Goal: Task Accomplishment & Management: Use online tool/utility

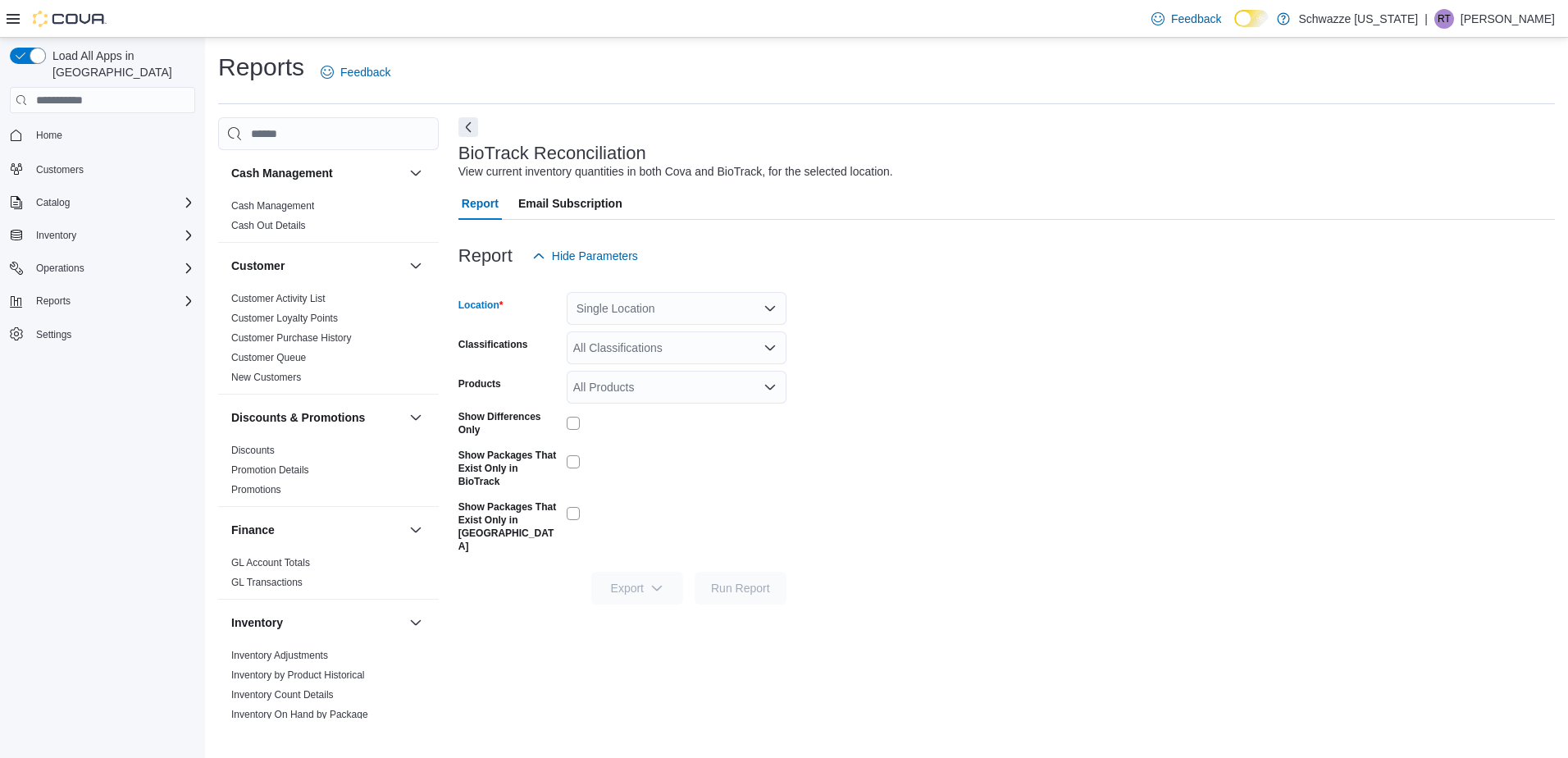
click at [708, 305] on div "Single Location" at bounding box center [677, 308] width 219 height 32
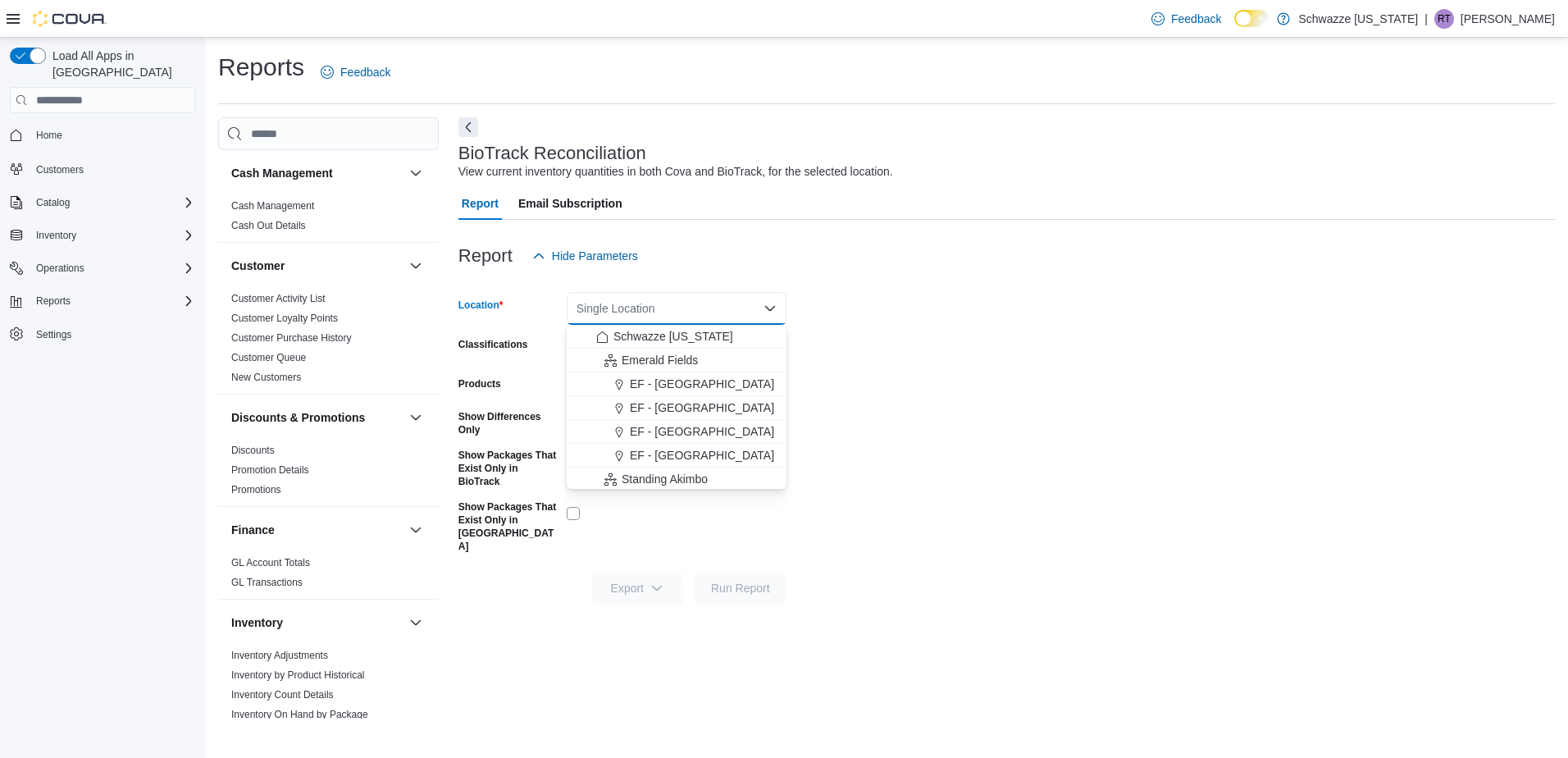
click at [1019, 323] on form "Location Single Location Combo box. Selected. Combo box input. Single Location.…" at bounding box center [1006, 438] width 1096 height 332
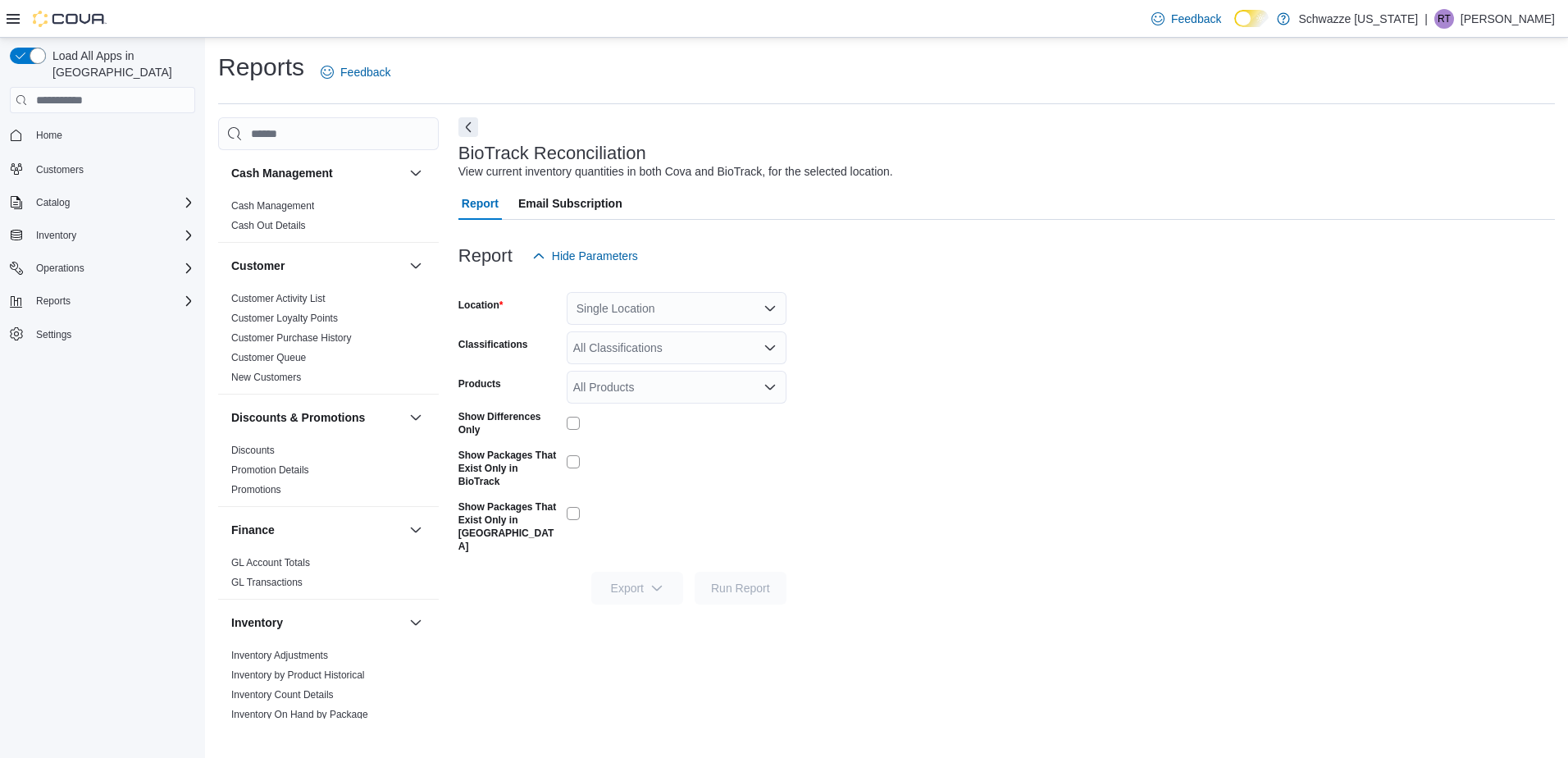
click at [746, 315] on div "Single Location" at bounding box center [677, 308] width 219 height 32
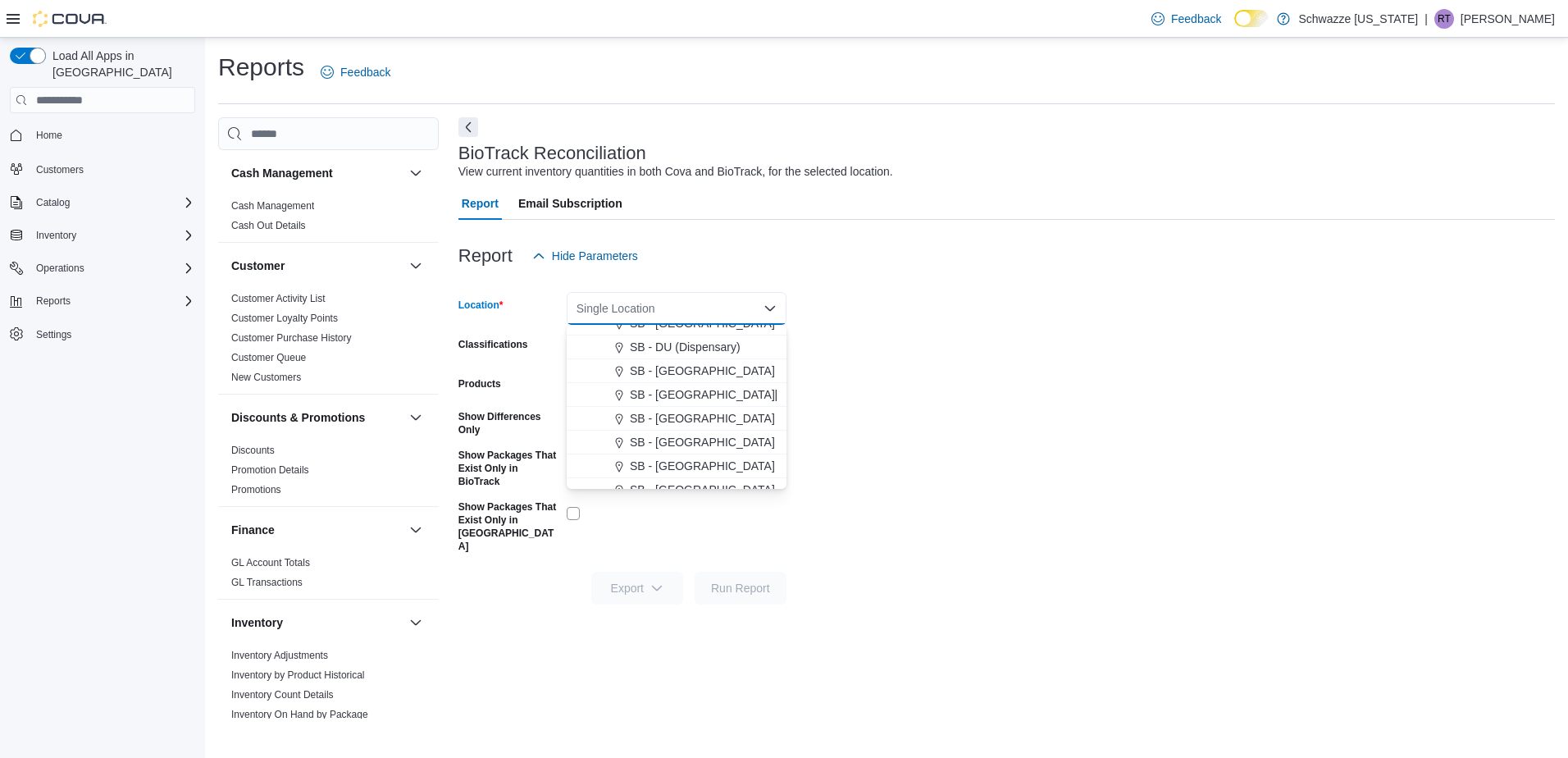
scroll to position [410, 0]
click at [673, 428] on span "SB - Glendale" at bounding box center [702, 425] width 145 height 17
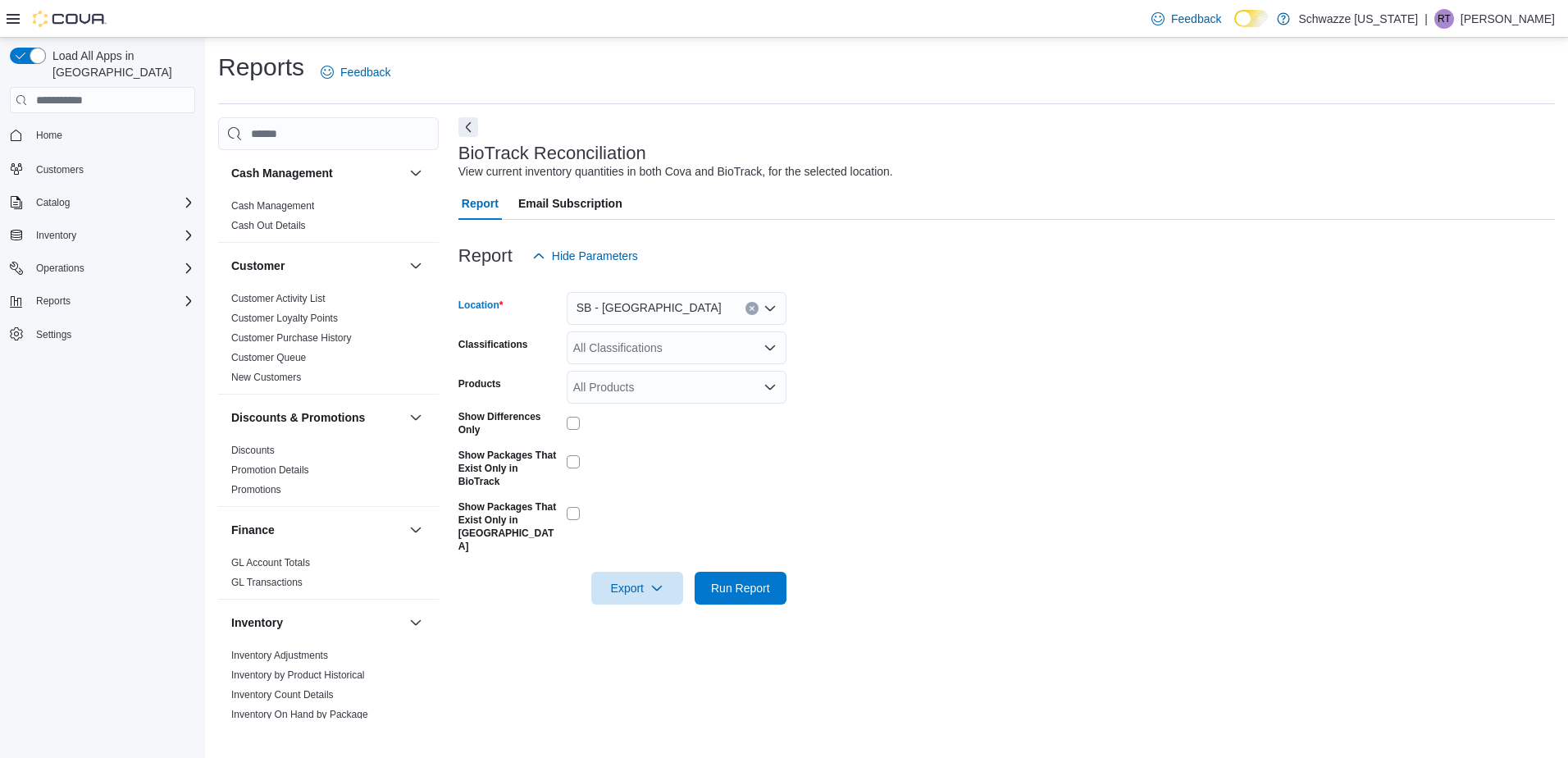
click at [805, 418] on form "Location SB - Glendale Combo box. Selected. SB - Glendale. Press Backspace to d…" at bounding box center [1006, 438] width 1096 height 332
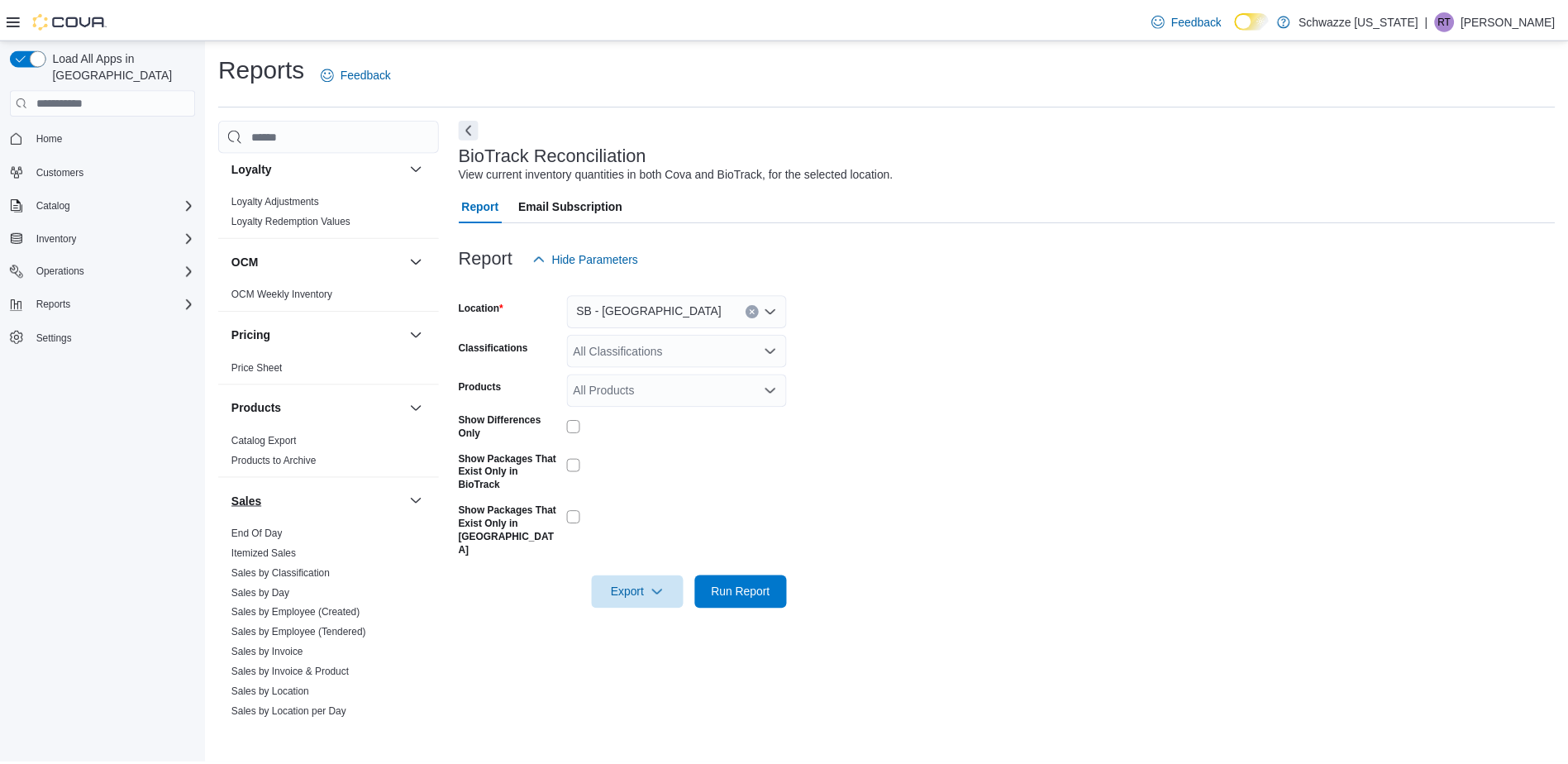
scroll to position [991, 0]
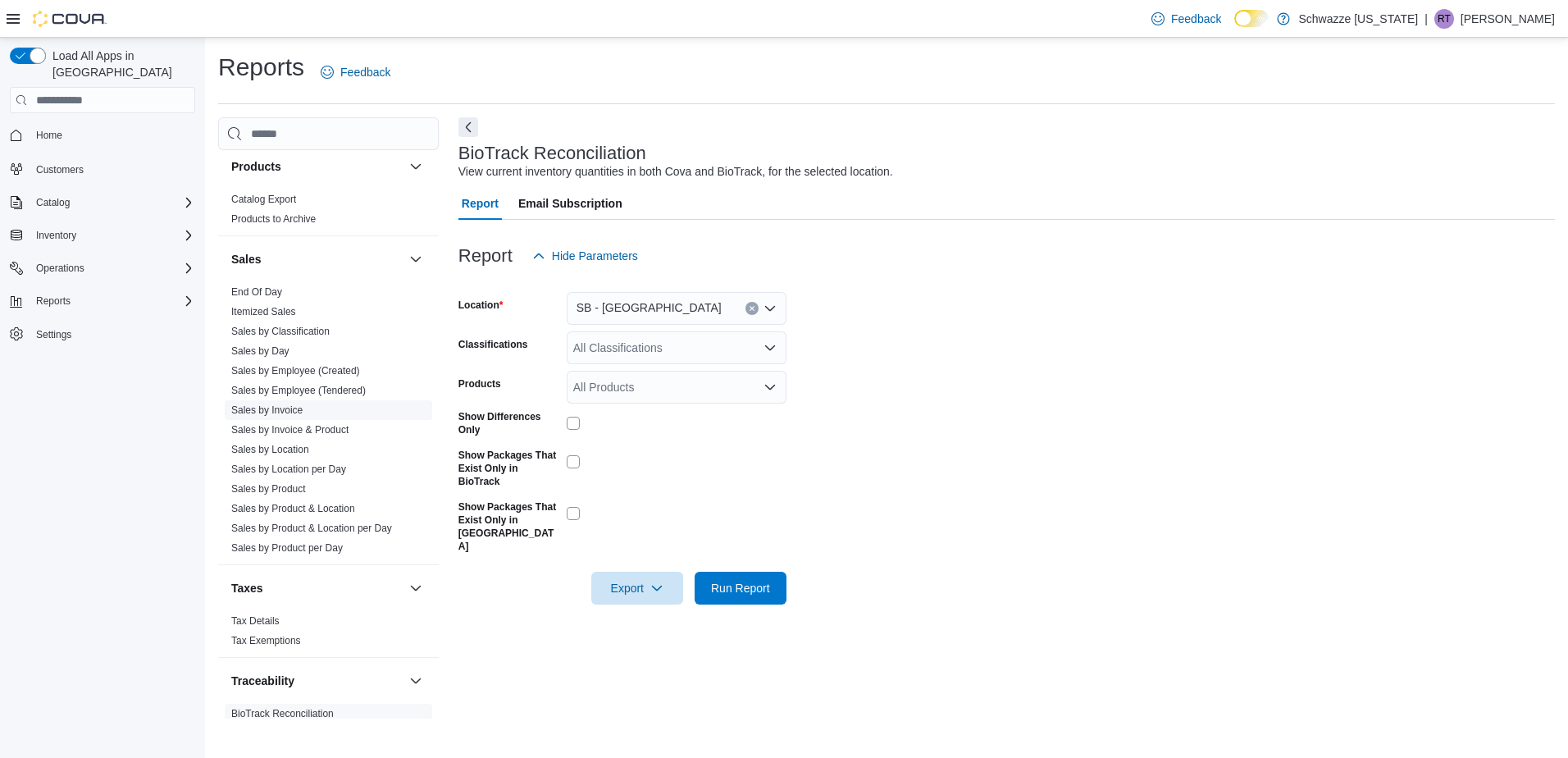
click at [284, 409] on link "Sales by Invoice" at bounding box center [267, 410] width 71 height 11
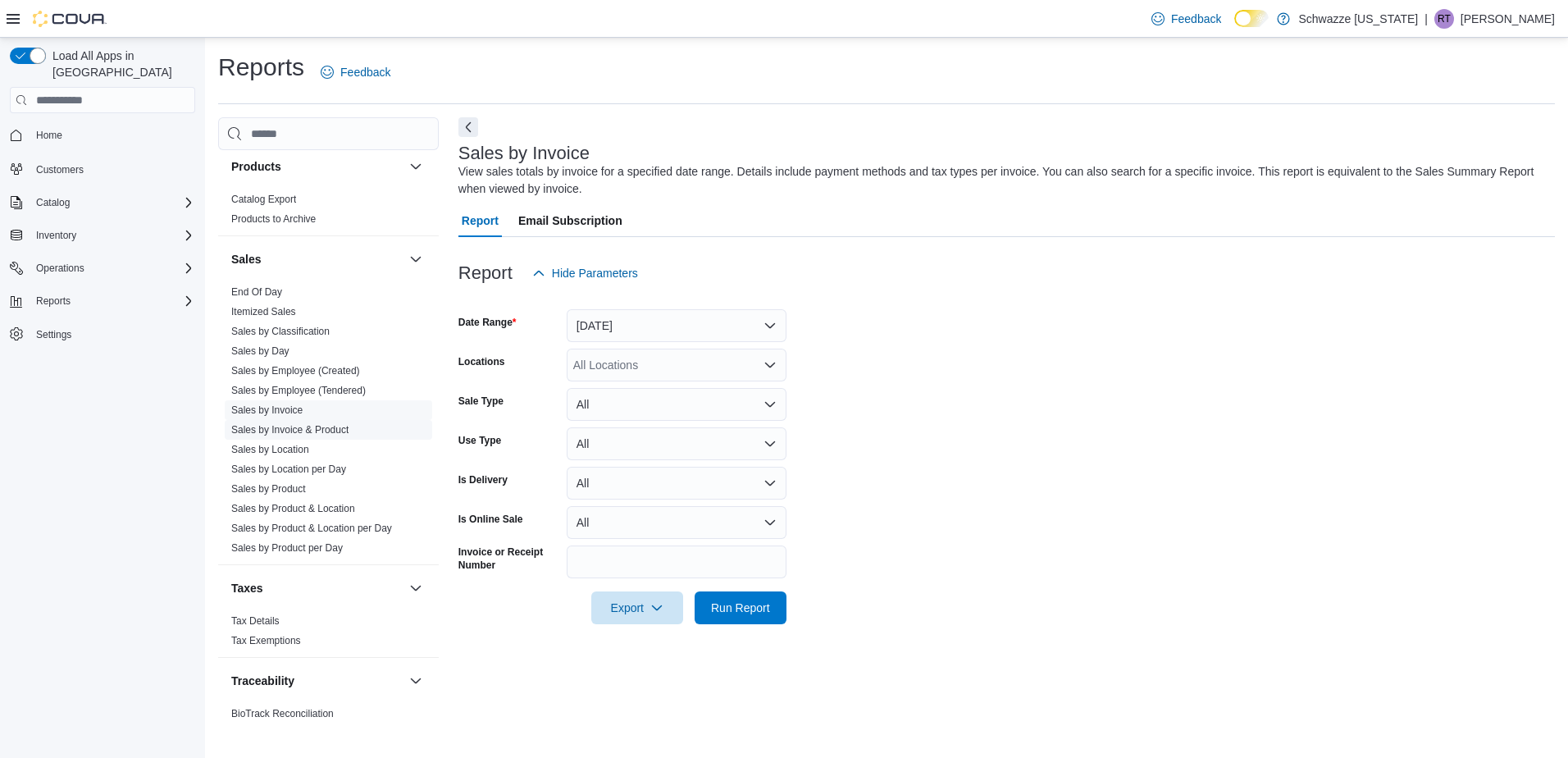
click at [318, 432] on link "Sales by Invoice & Product" at bounding box center [290, 429] width 118 height 11
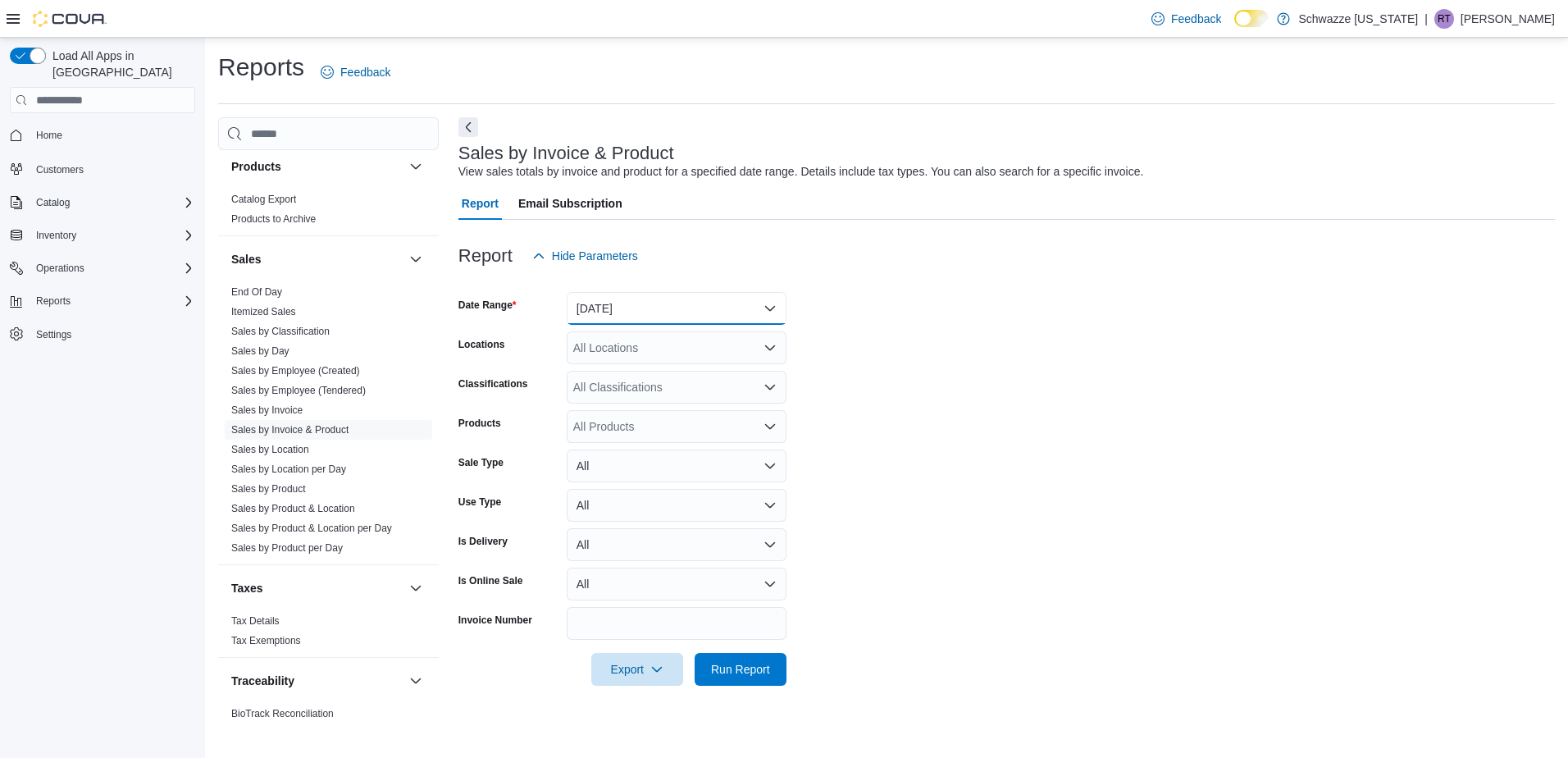
click at [713, 307] on button "[DATE]" at bounding box center [677, 308] width 219 height 32
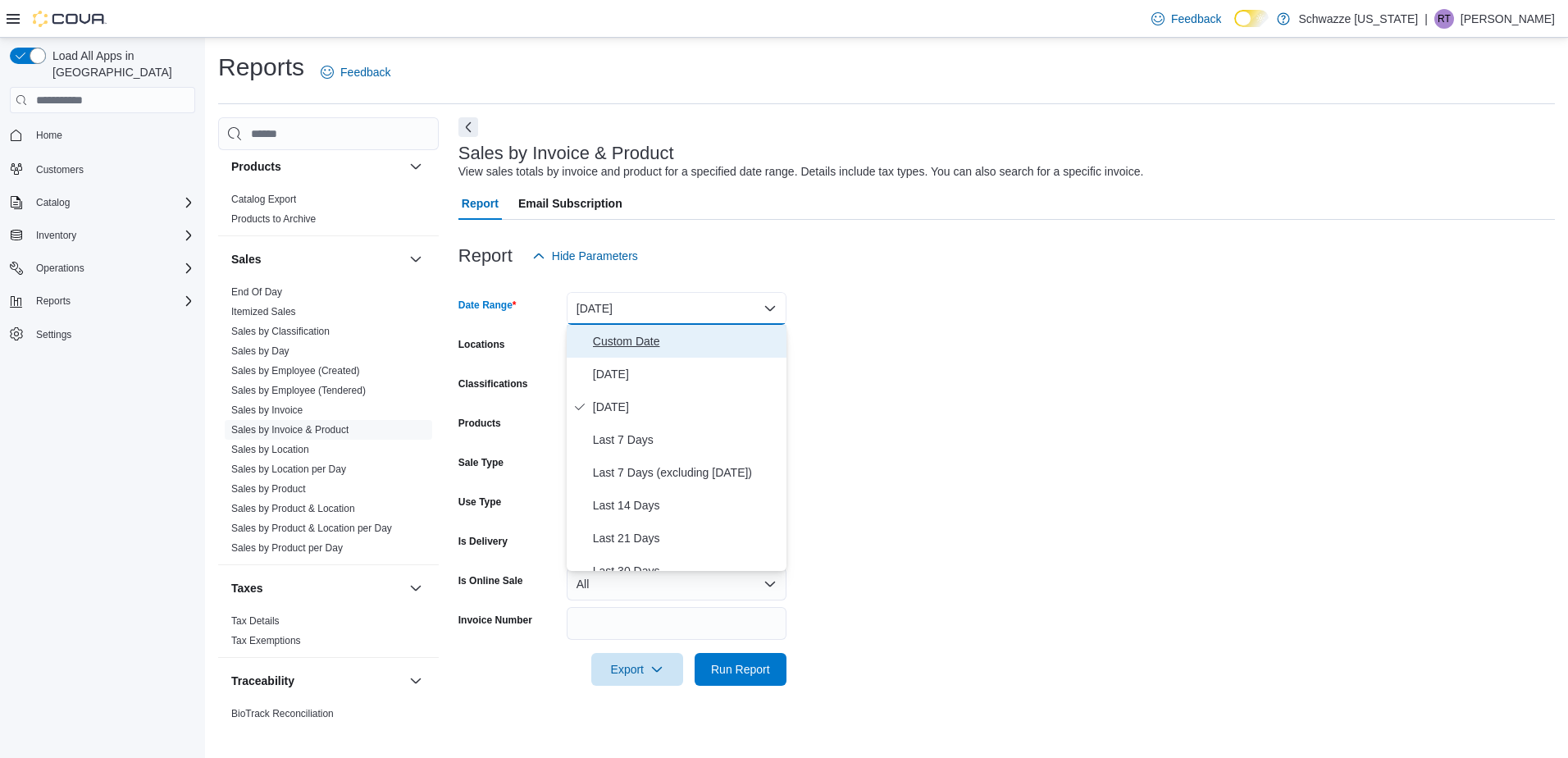
click at [688, 339] on span "Custom Date" at bounding box center [686, 341] width 187 height 19
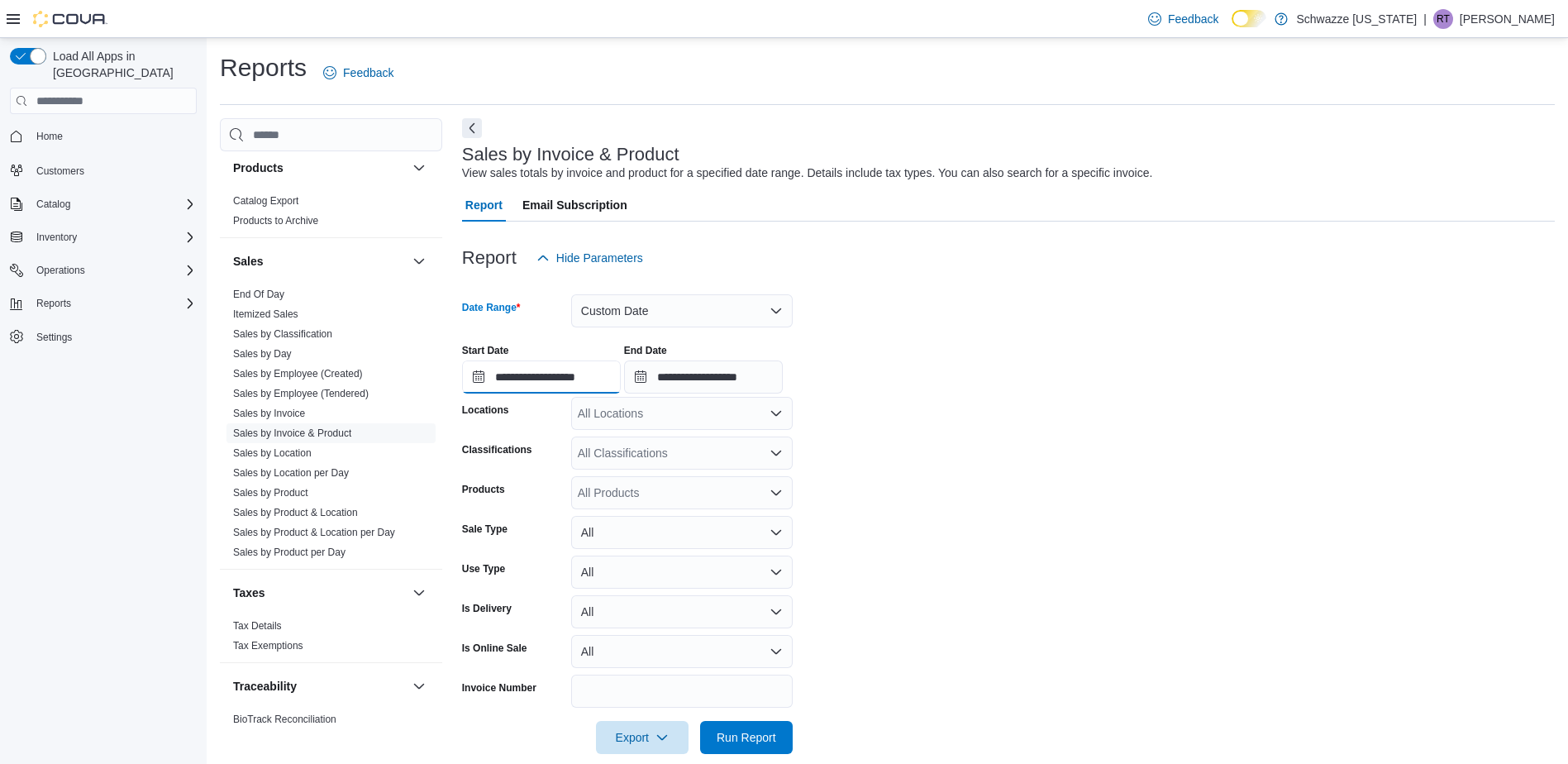
click at [580, 376] on input "**********" at bounding box center [540, 376] width 158 height 33
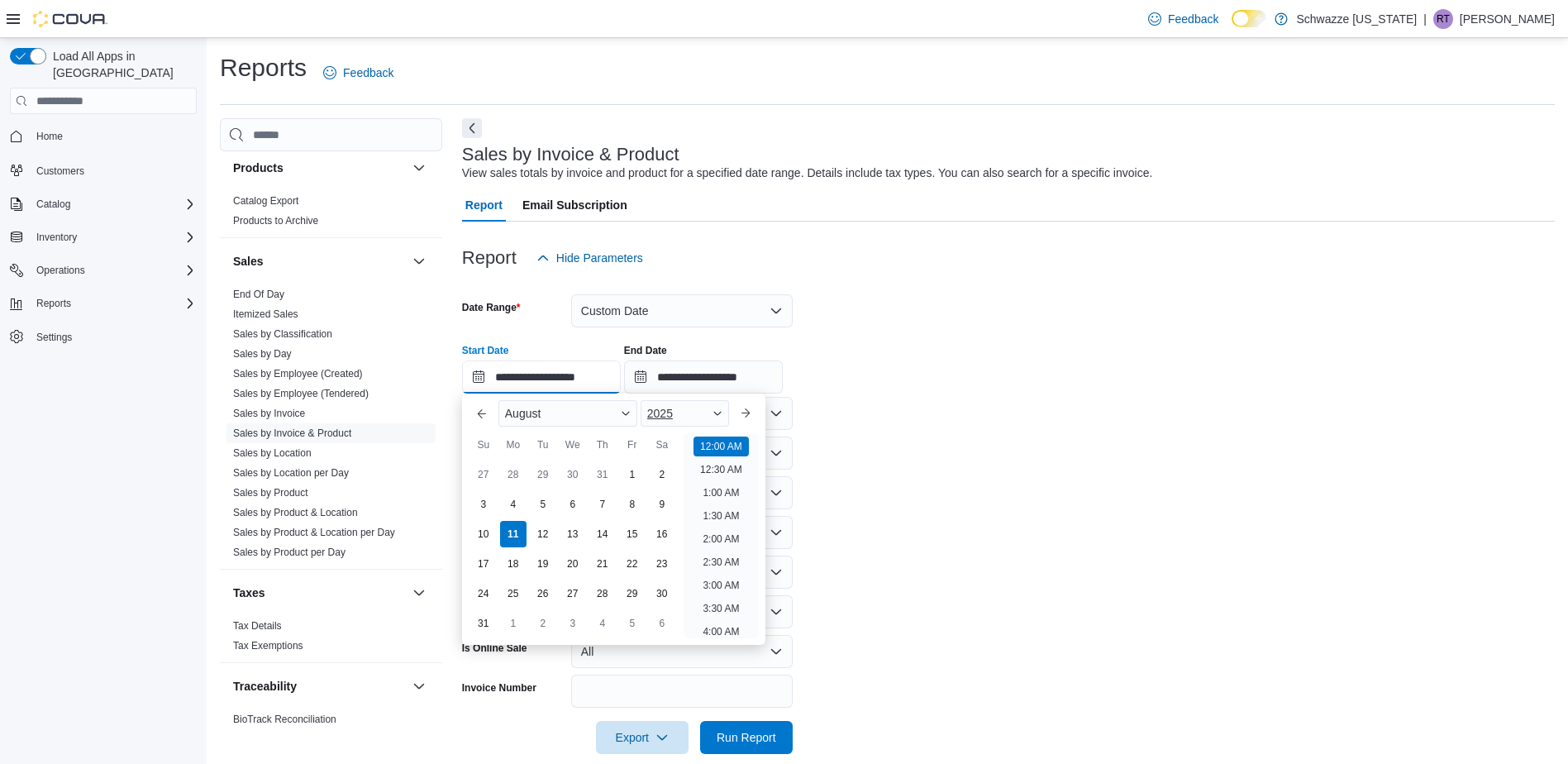
scroll to position [51, 0]
click at [682, 418] on div "2025" at bounding box center [685, 413] width 88 height 27
click at [675, 514] on div "2022" at bounding box center [685, 517] width 82 height 19
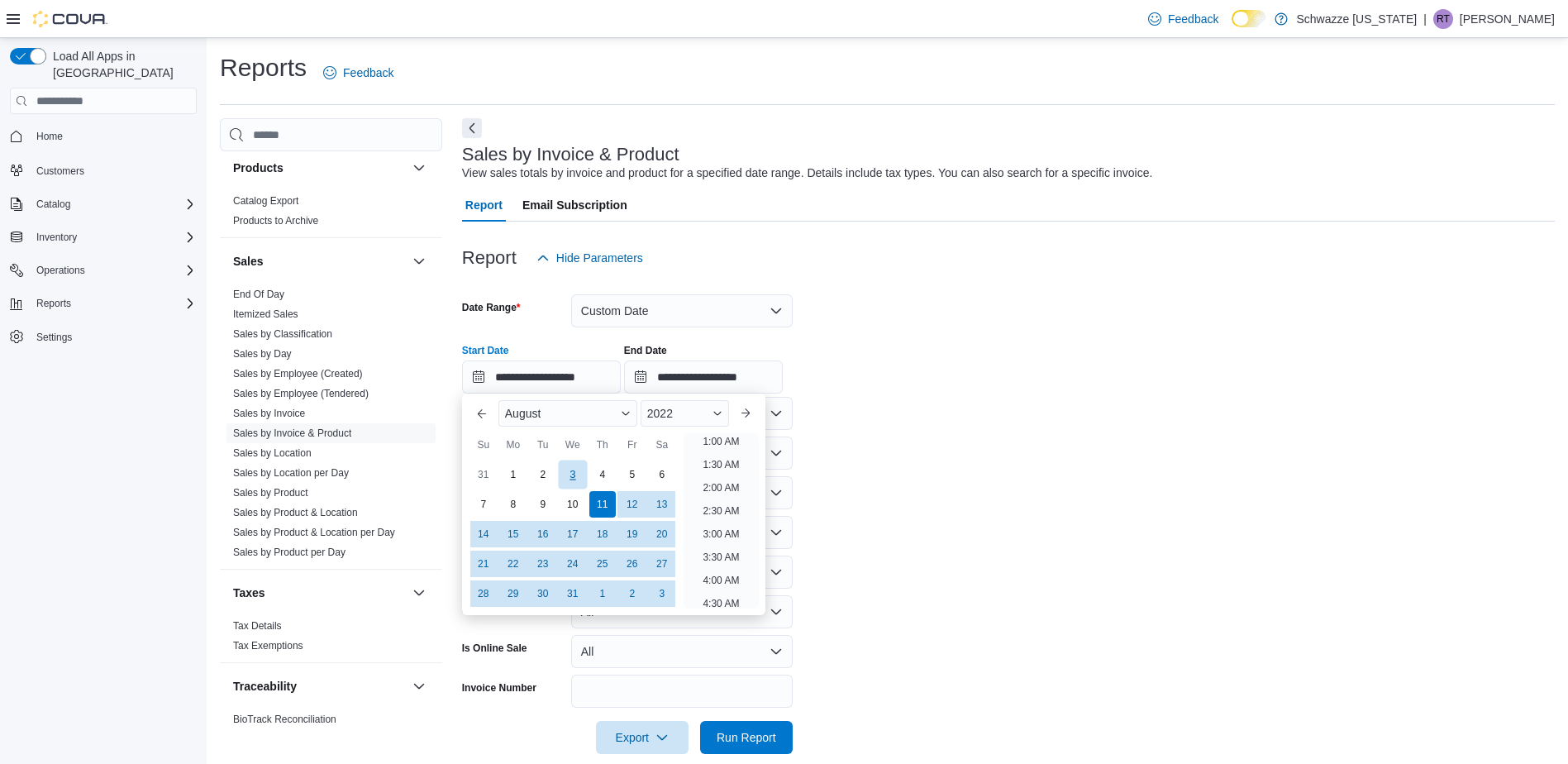
scroll to position [4, 0]
click at [608, 409] on div "August" at bounding box center [568, 413] width 139 height 27
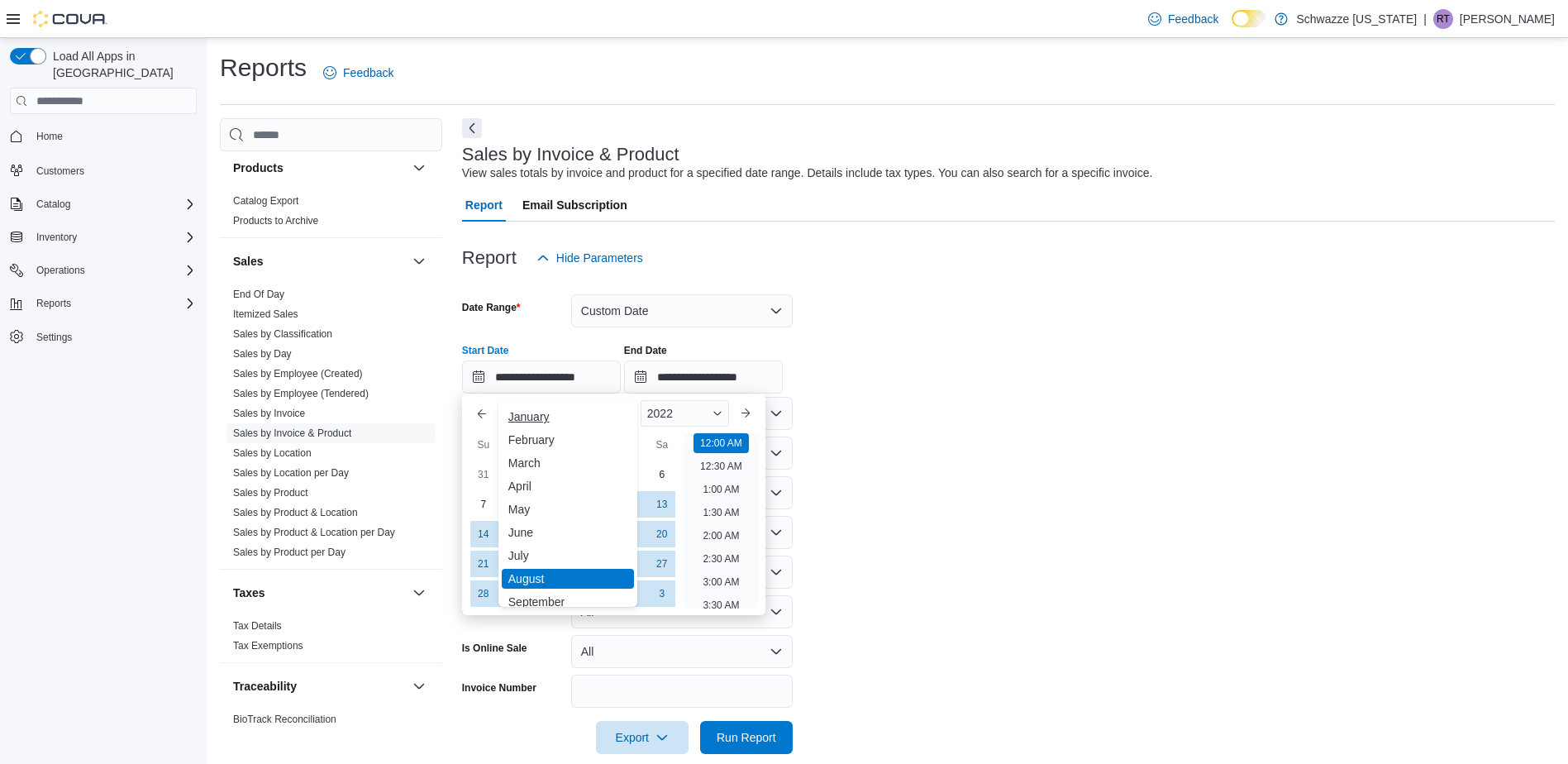
click at [562, 419] on div "January" at bounding box center [568, 416] width 133 height 19
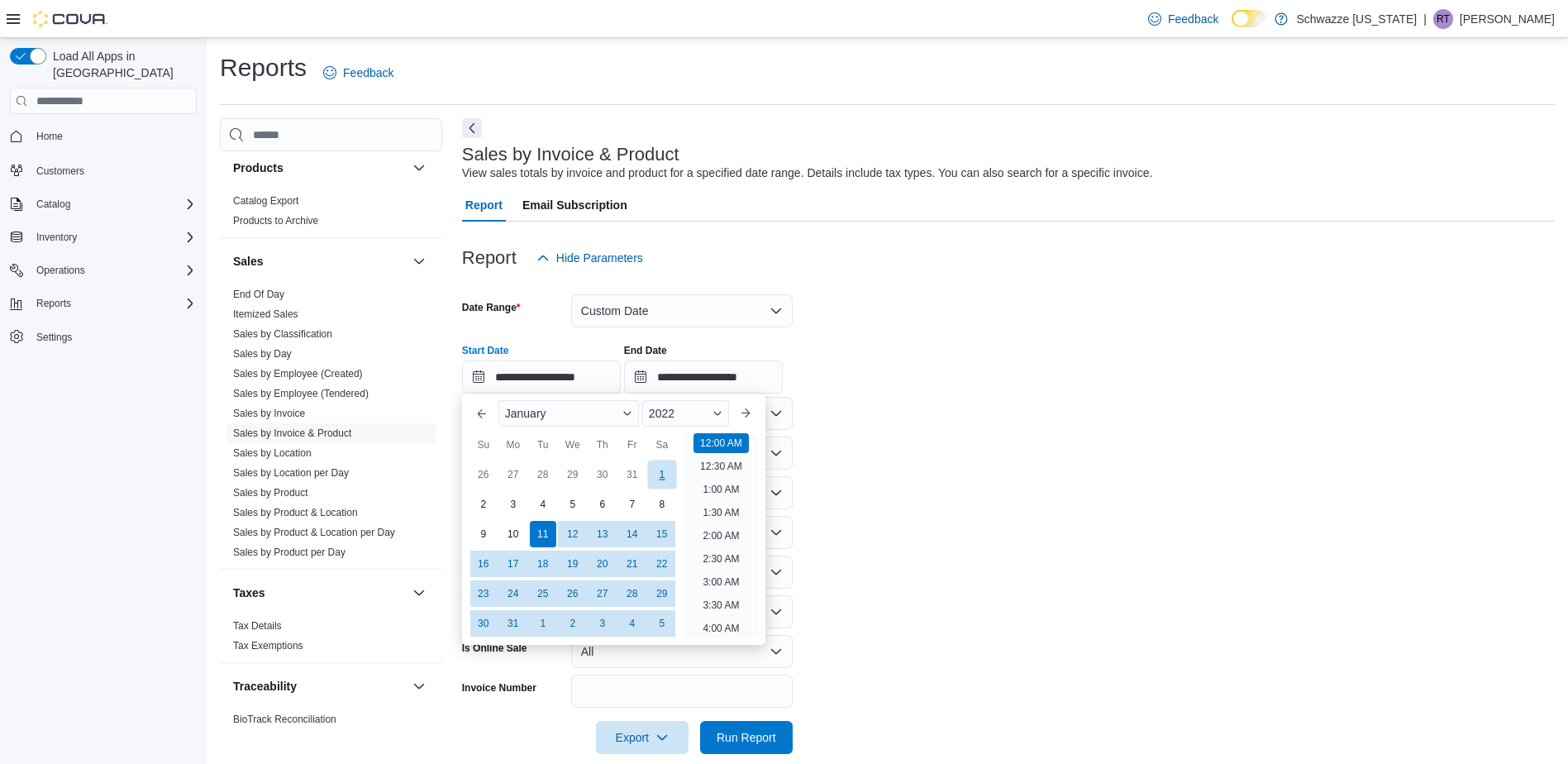
click at [657, 468] on div "1" at bounding box center [662, 475] width 29 height 29
type input "**********"
click at [894, 470] on form "**********" at bounding box center [1007, 514] width 1092 height 479
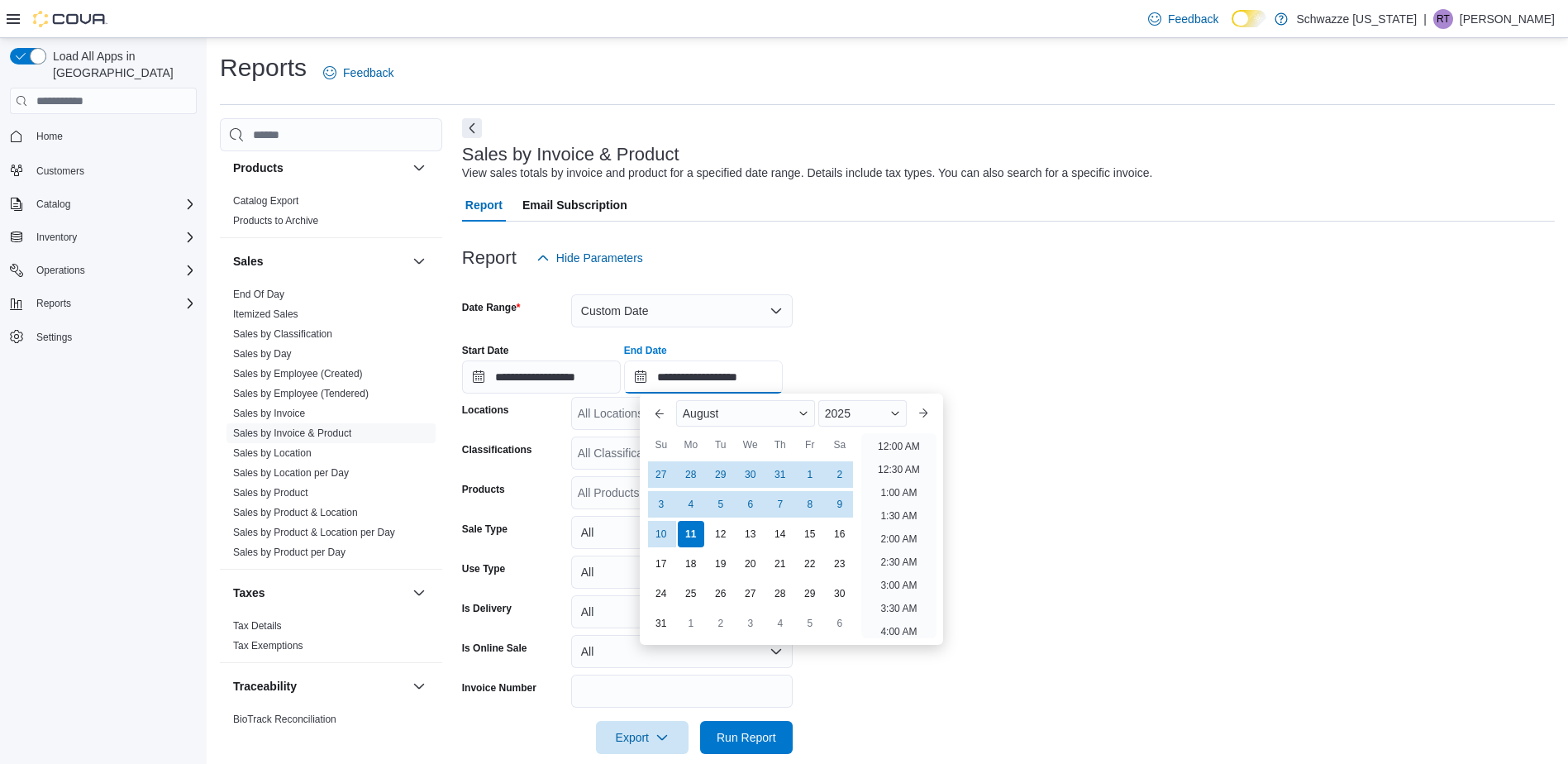
click at [738, 373] on input "**********" at bounding box center [703, 376] width 158 height 33
click at [728, 423] on div "August" at bounding box center [745, 413] width 139 height 27
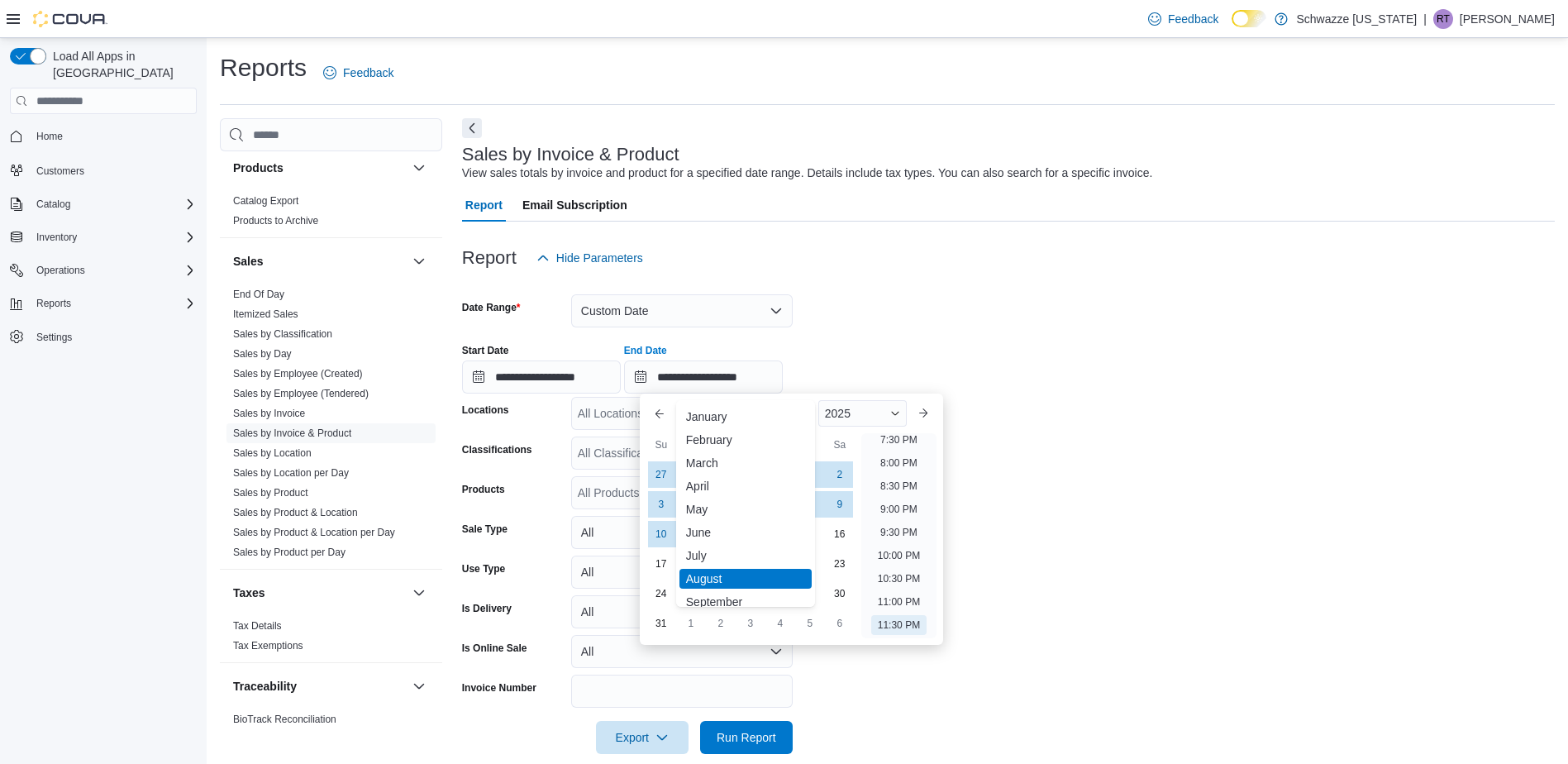
click at [728, 423] on div "January" at bounding box center [746, 416] width 133 height 19
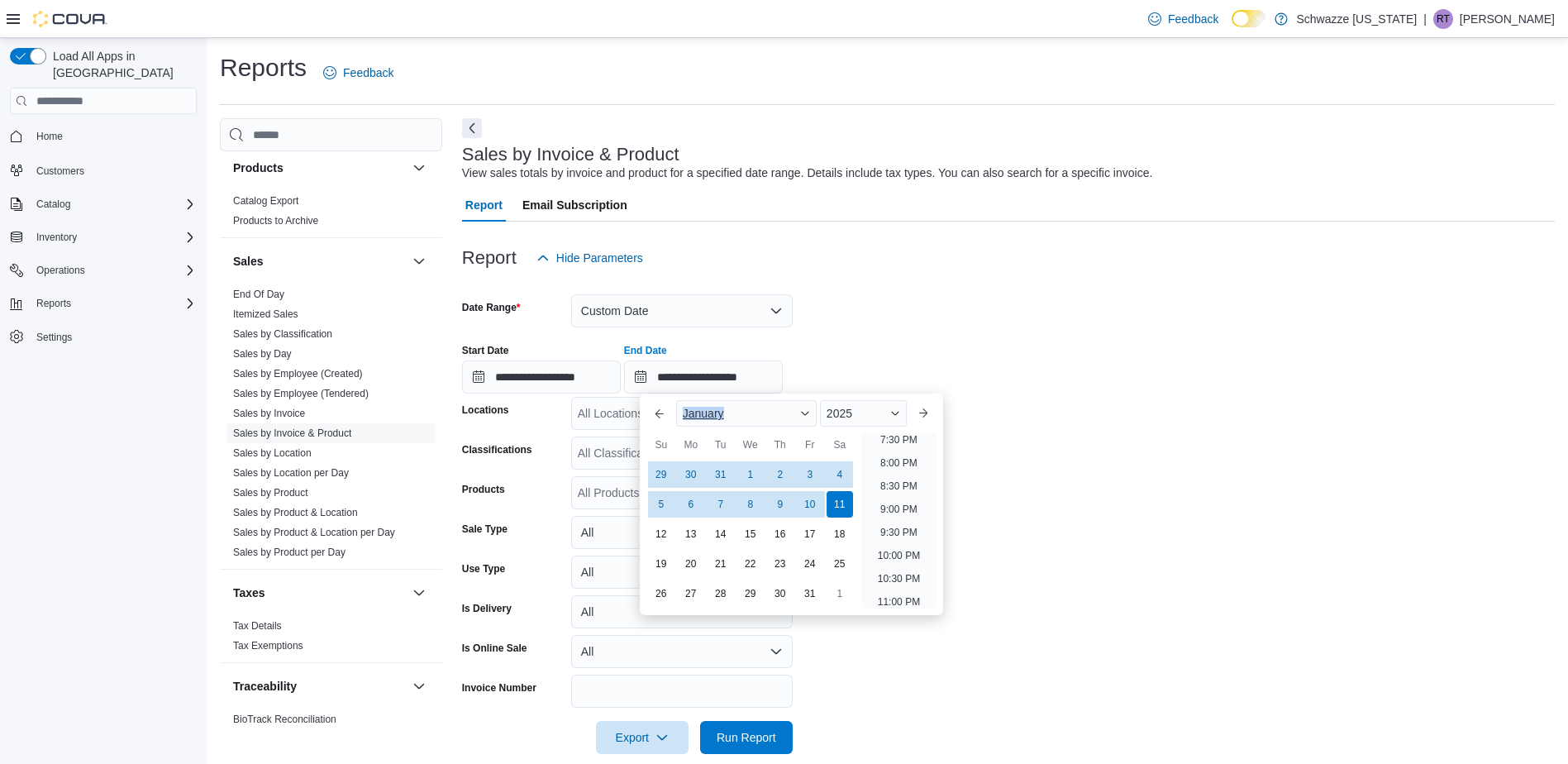
click at [728, 423] on div "January" at bounding box center [746, 413] width 141 height 27
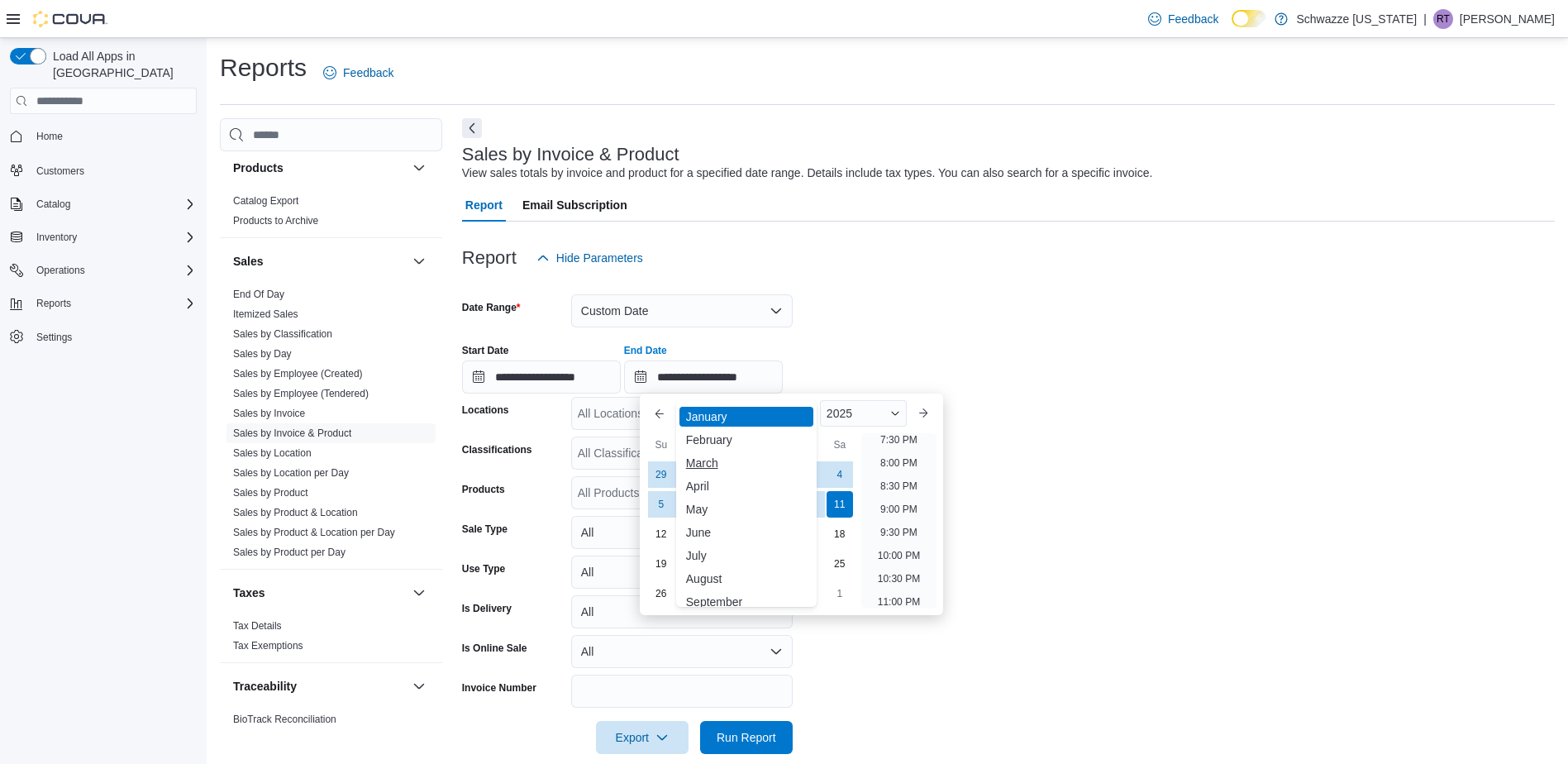
click at [715, 468] on div "March" at bounding box center [746, 462] width 134 height 19
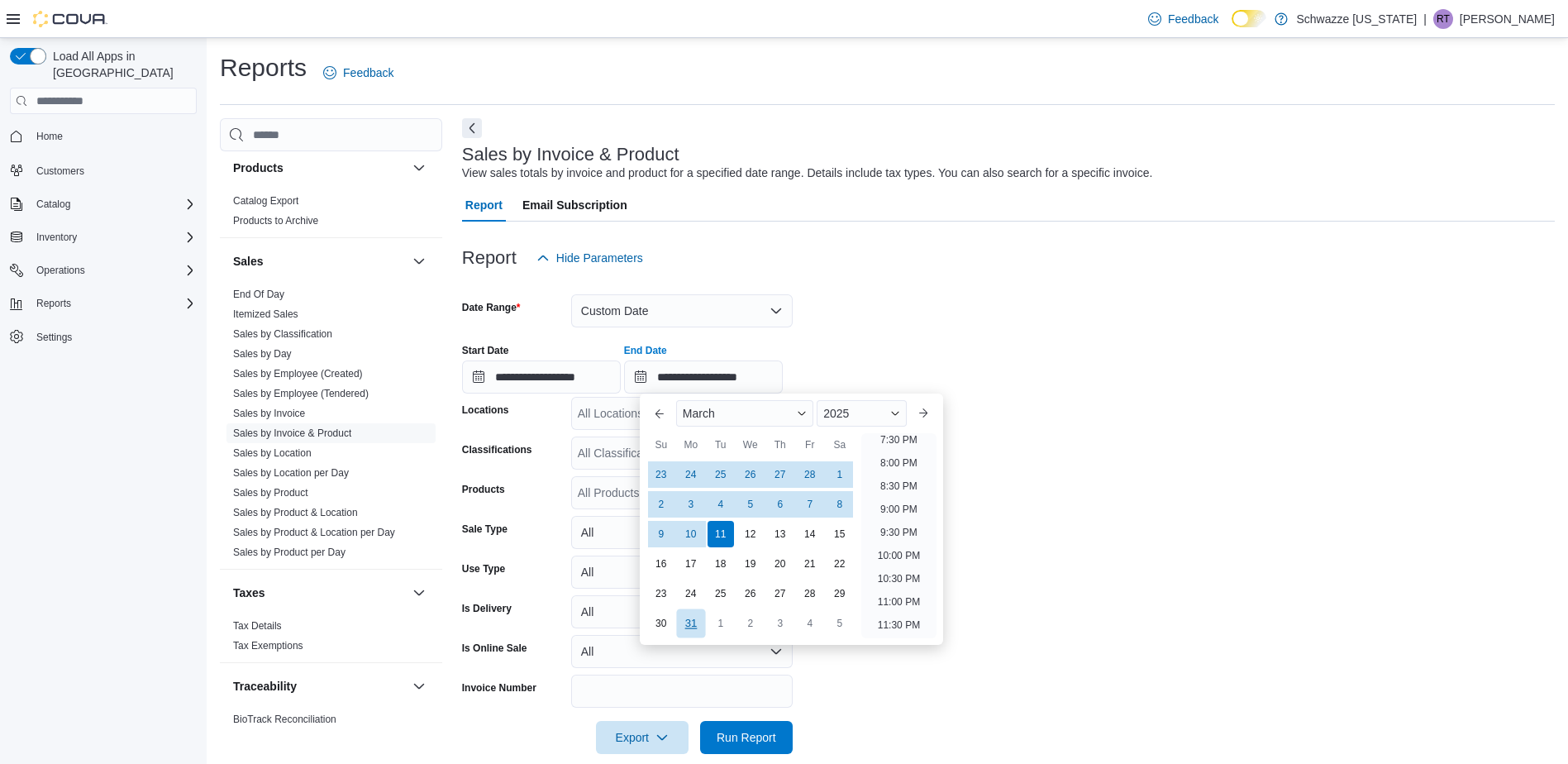
click at [688, 625] on div "31" at bounding box center [690, 623] width 29 height 29
type input "**********"
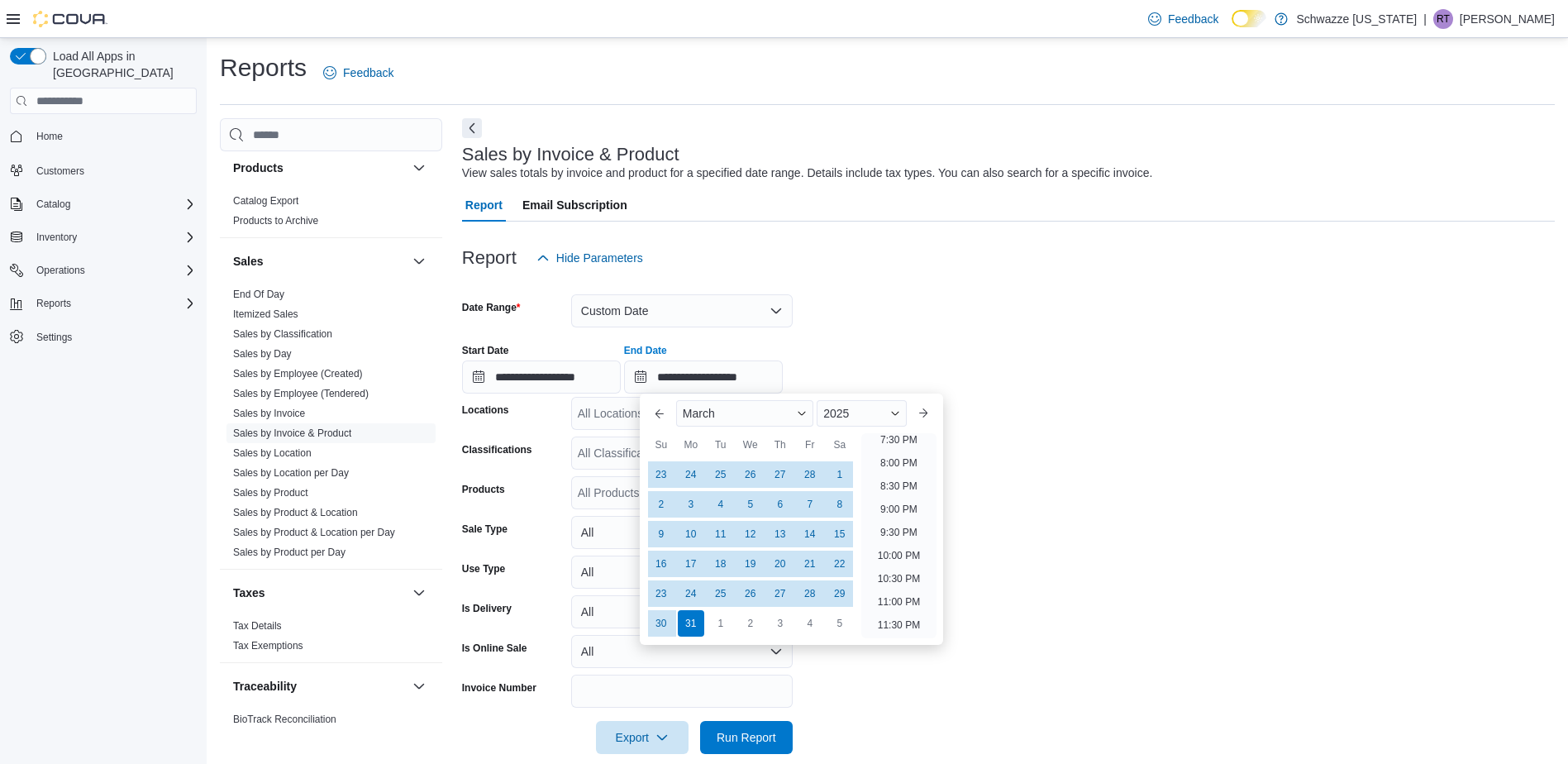
click at [1070, 495] on form "**********" at bounding box center [1007, 514] width 1092 height 479
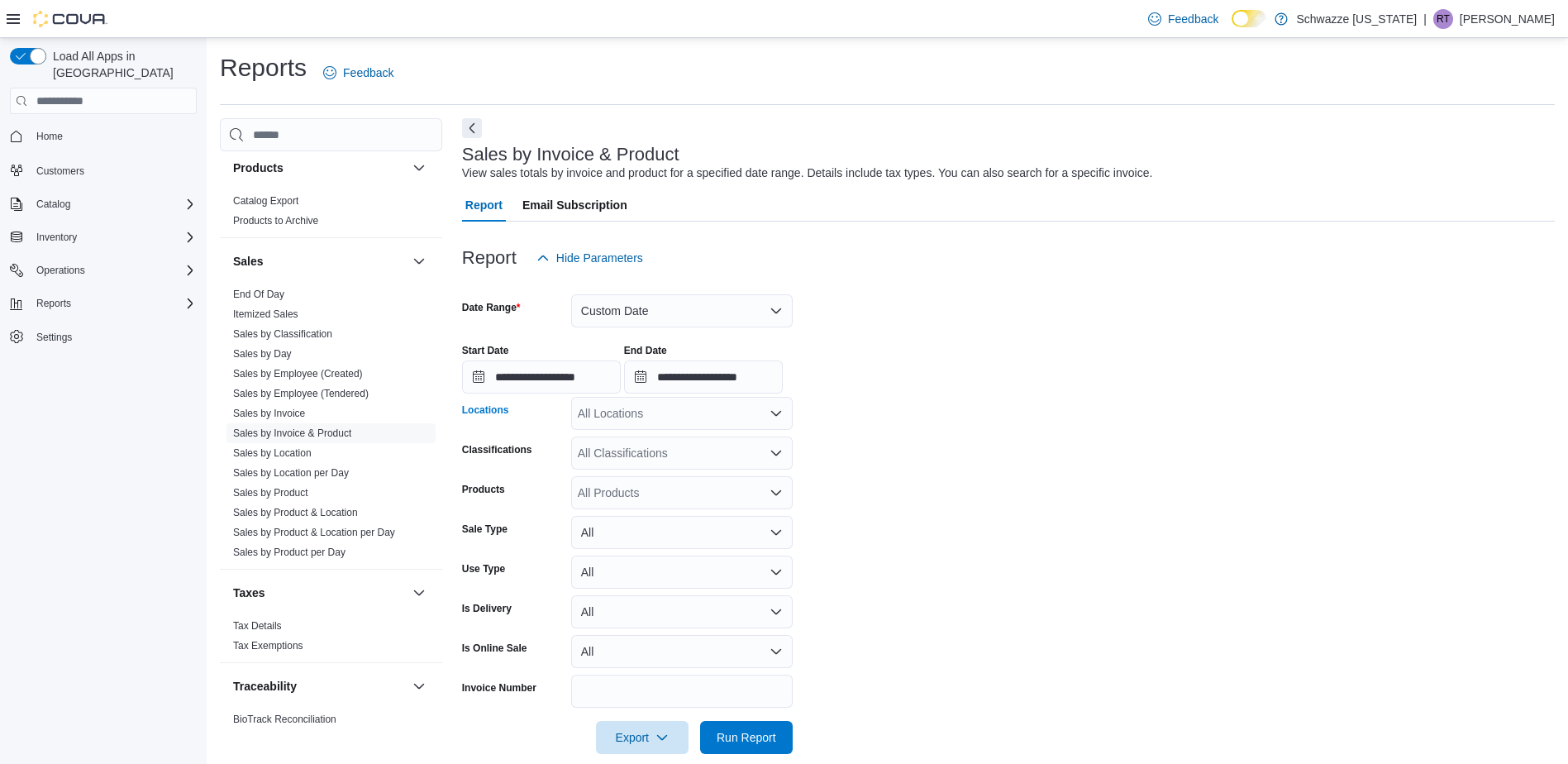
click at [634, 417] on div "All Locations" at bounding box center [682, 413] width 221 height 33
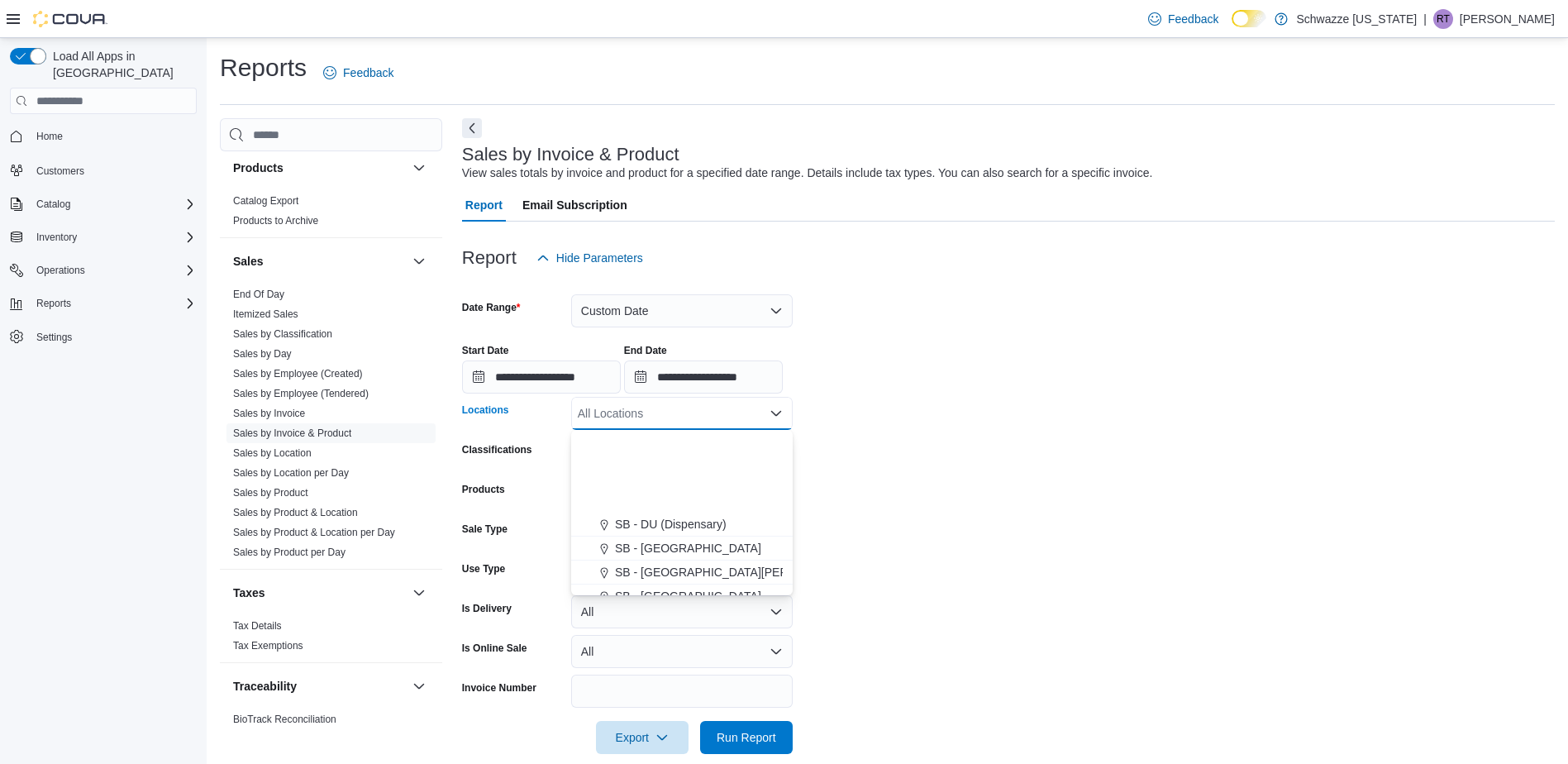
scroll to position [496, 0]
click at [651, 448] on span "SB - Glendale" at bounding box center [687, 448] width 146 height 17
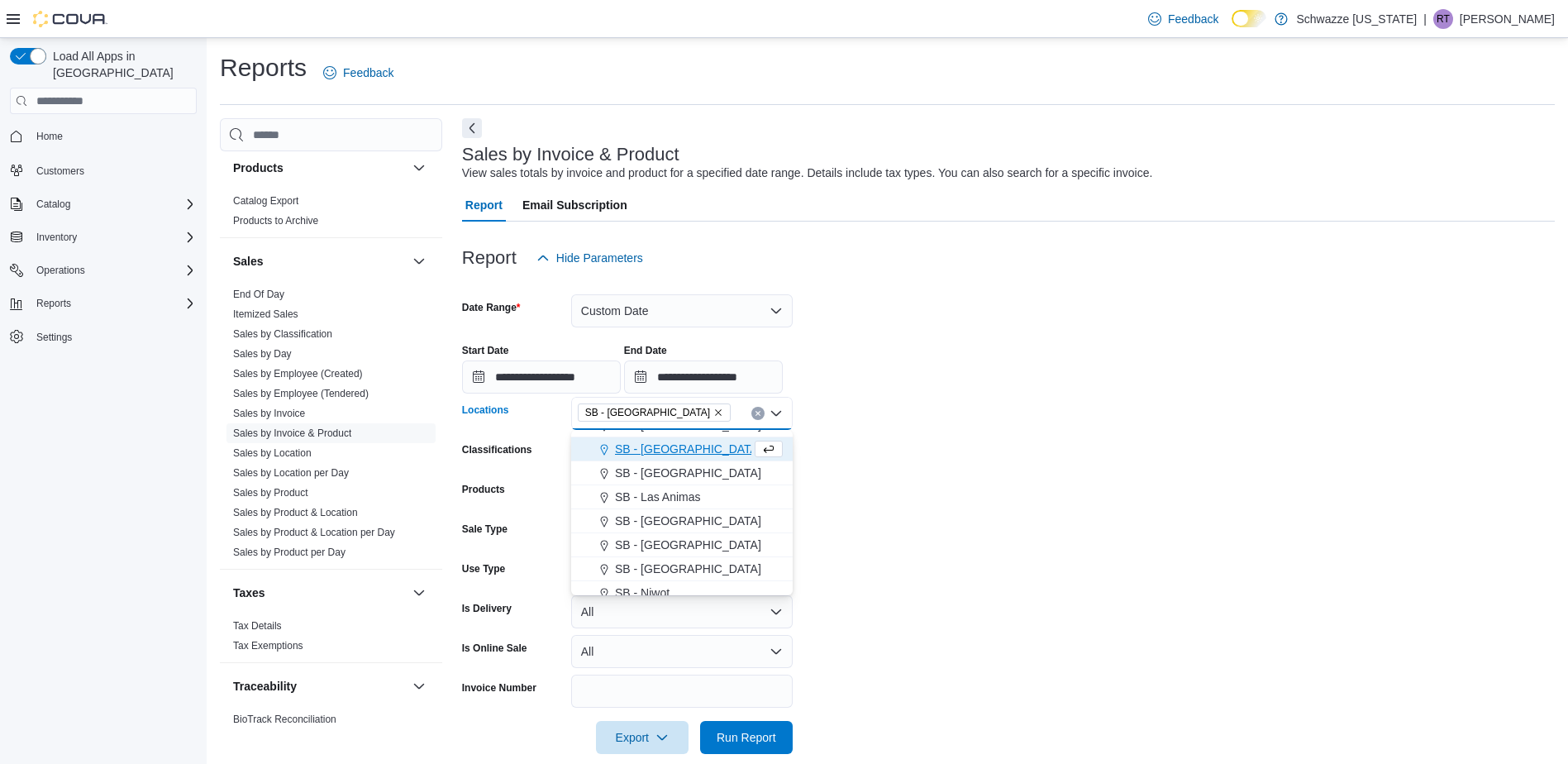
click at [865, 486] on form "**********" at bounding box center [1007, 514] width 1092 height 479
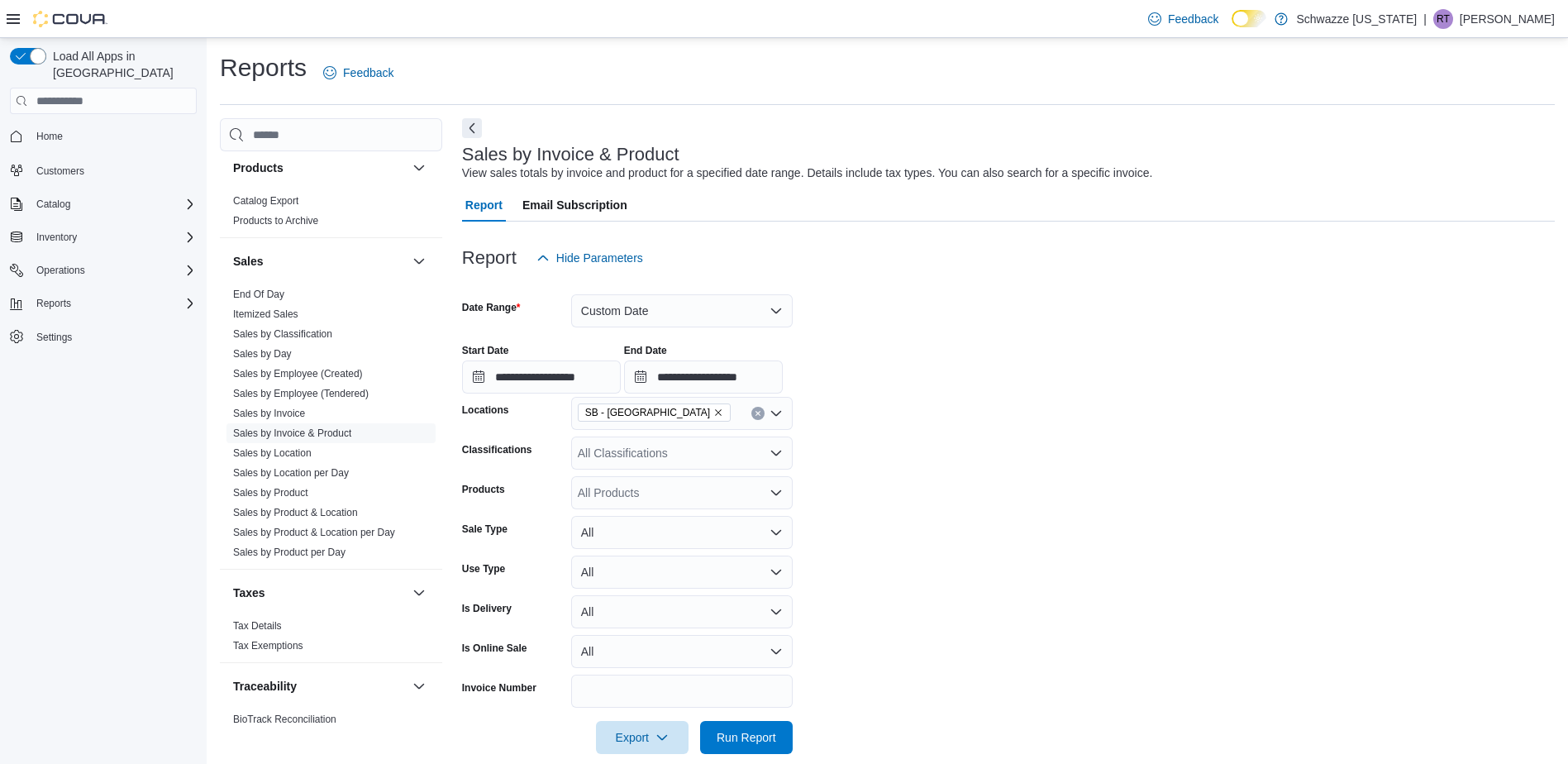
scroll to position [23, 0]
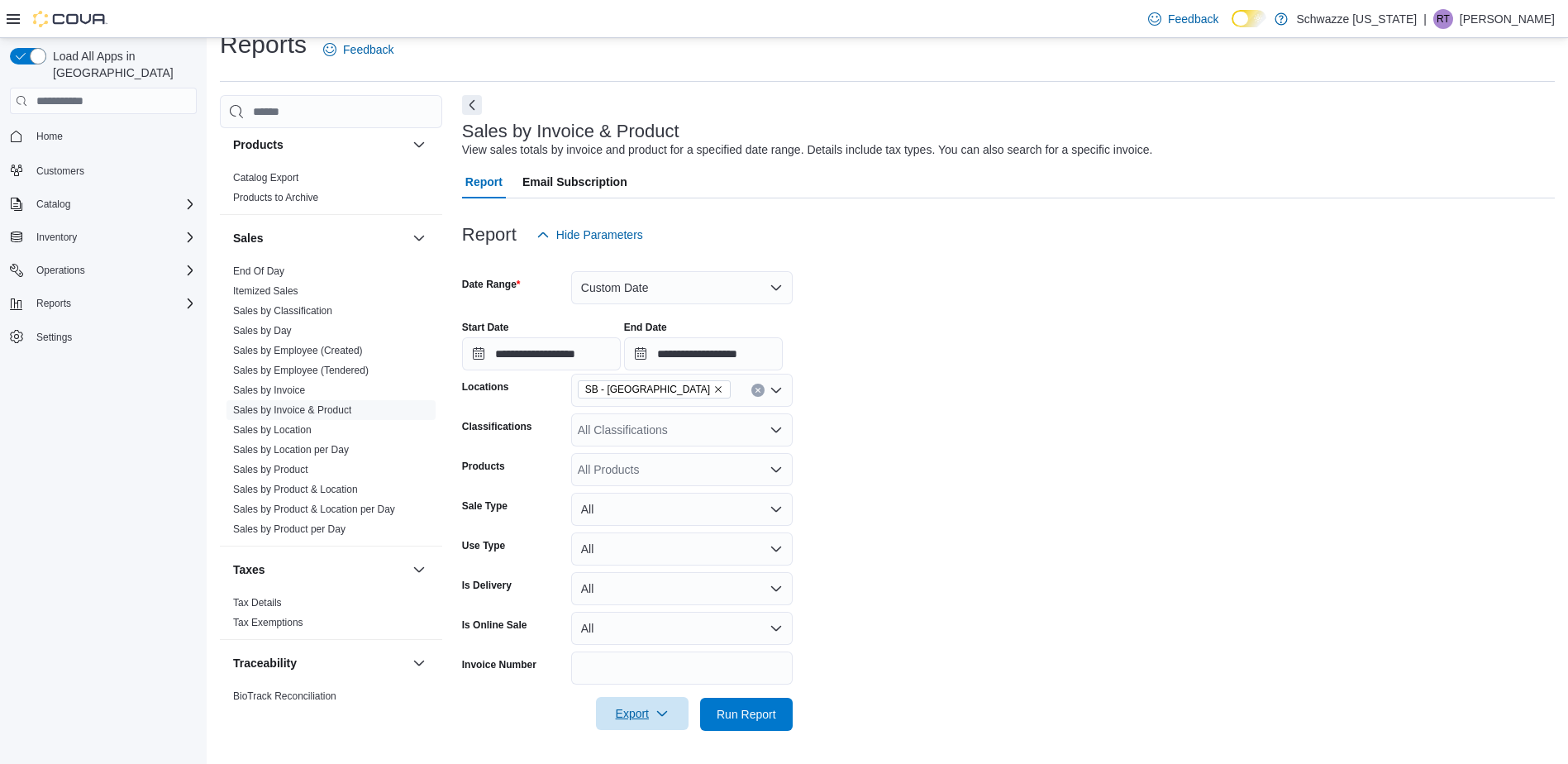
click at [623, 712] on span "Export" at bounding box center [642, 713] width 73 height 33
click at [652, 620] on span "Export to Excel" at bounding box center [645, 615] width 74 height 13
click at [1411, 373] on div at bounding box center [1007, 372] width 1092 height 4
click at [738, 706] on span "Run Report" at bounding box center [746, 713] width 73 height 33
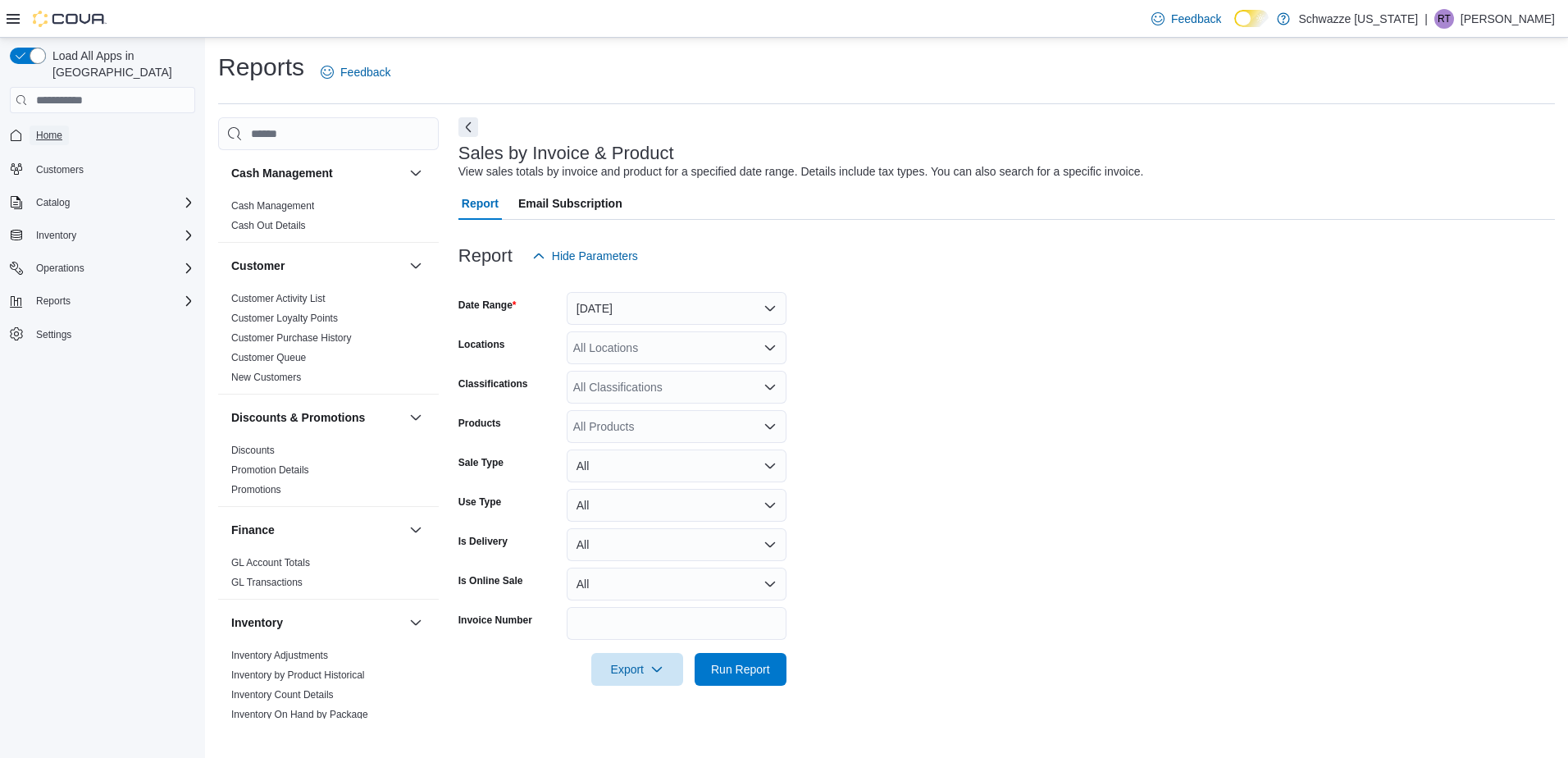
drag, startPoint x: 60, startPoint y: 117, endPoint x: 94, endPoint y: 136, distance: 38.9
click at [60, 129] on span "Home" at bounding box center [49, 135] width 26 height 13
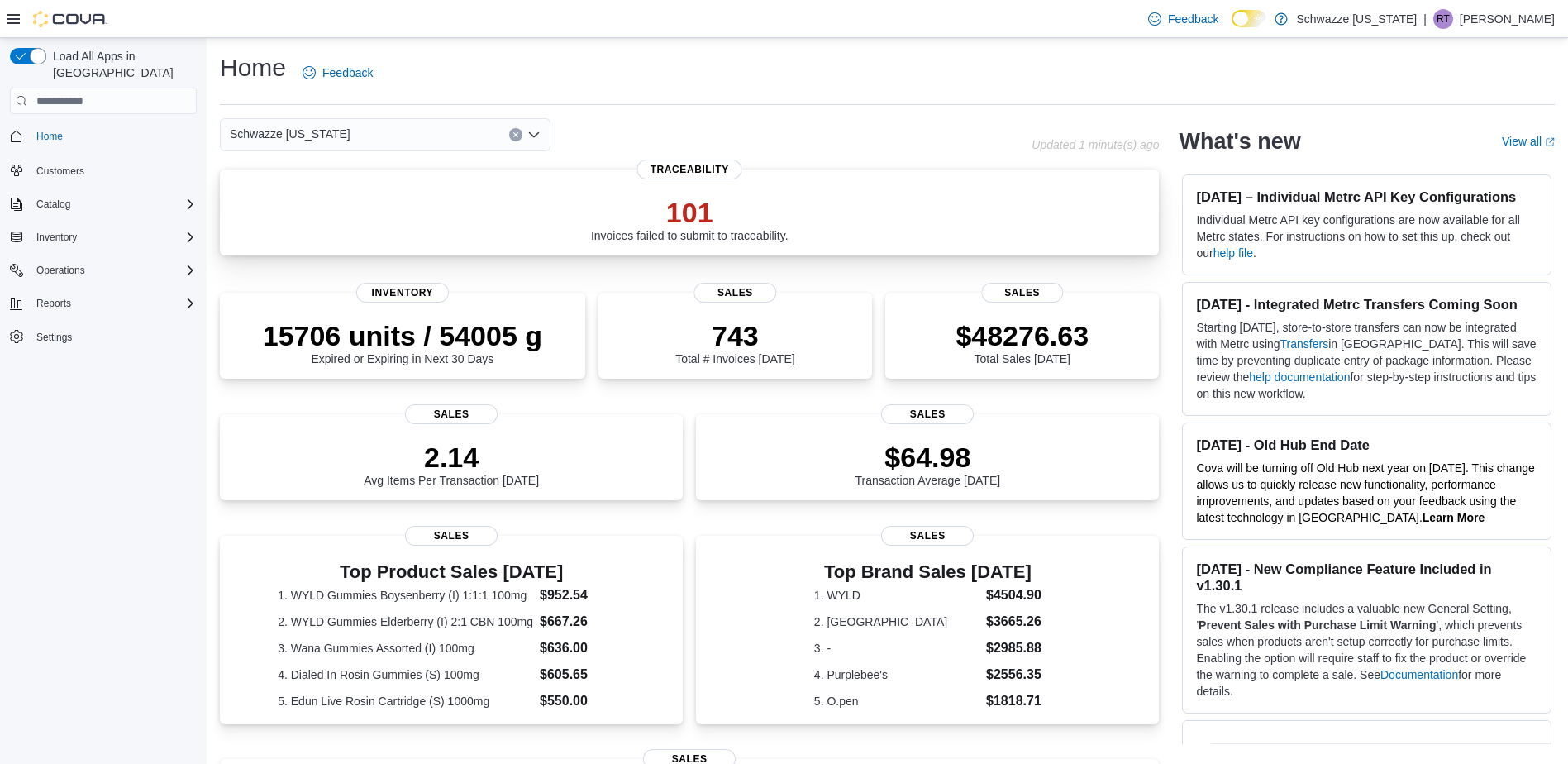
click at [807, 233] on div "101 Invoices failed to submit to traceability." at bounding box center [690, 216] width 913 height 53
